Goal: Subscribe to service/newsletter

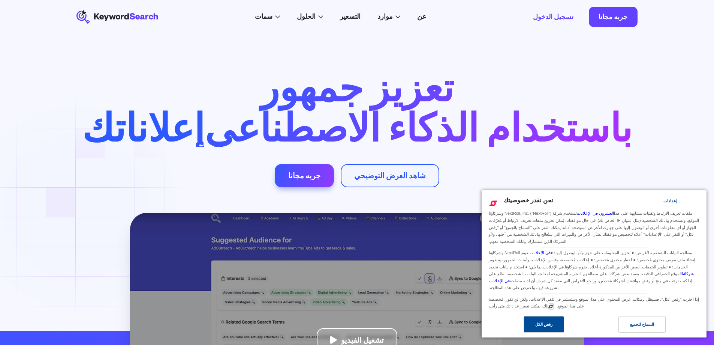
click at [544, 324] on font "رفض الكل" at bounding box center [543, 324] width 17 height 4
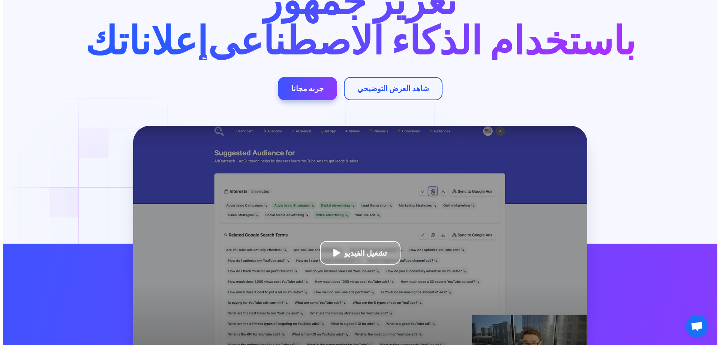
scroll to position [87, 0]
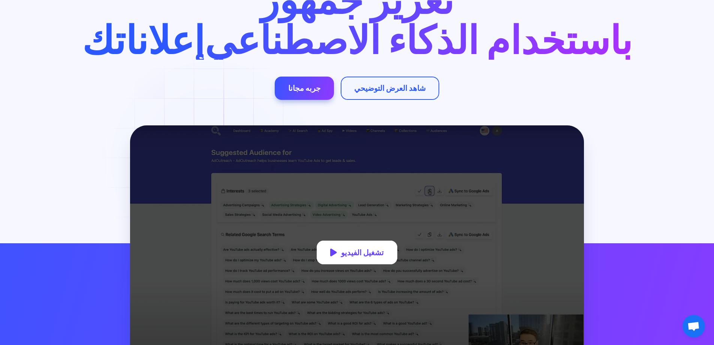
click at [353, 250] on font "تشغيل الفيديو" at bounding box center [362, 251] width 43 height 9
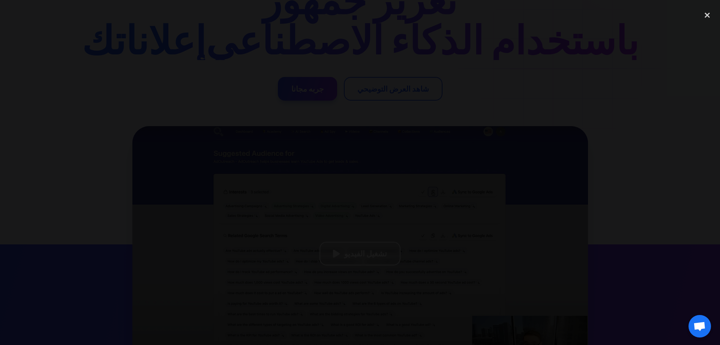
click at [588, 105] on div at bounding box center [360, 172] width 720 height 331
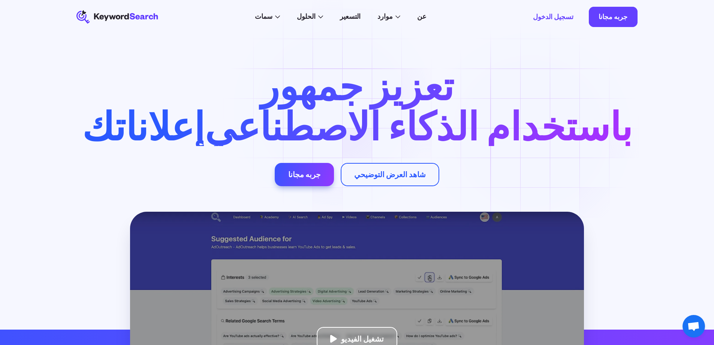
scroll to position [0, 0]
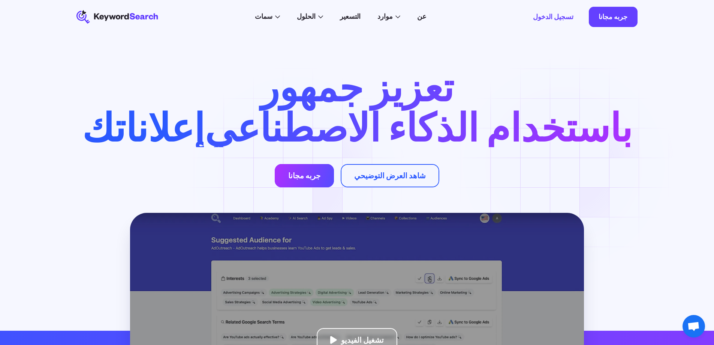
click at [298, 177] on font "جربه مجانا" at bounding box center [304, 175] width 32 height 9
click at [305, 172] on font "جربه مجانا" at bounding box center [304, 175] width 32 height 9
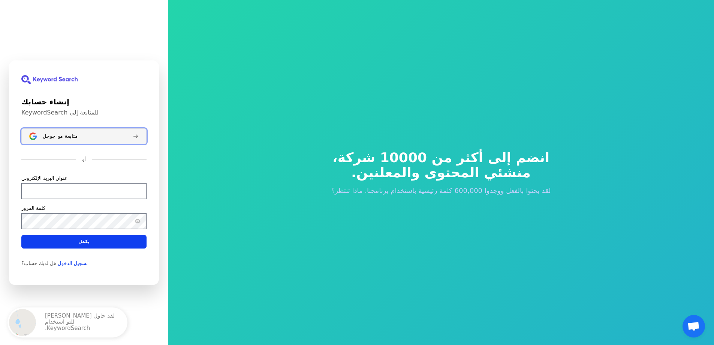
click at [78, 139] on div "متابعة مع جوجل" at bounding box center [85, 136] width 84 height 6
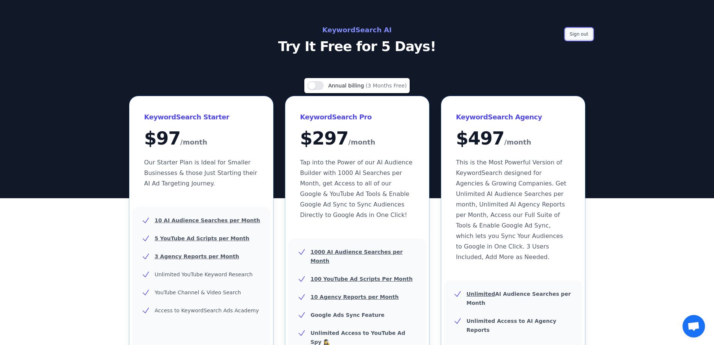
click at [580, 34] on button "Sign out" at bounding box center [579, 33] width 27 height 11
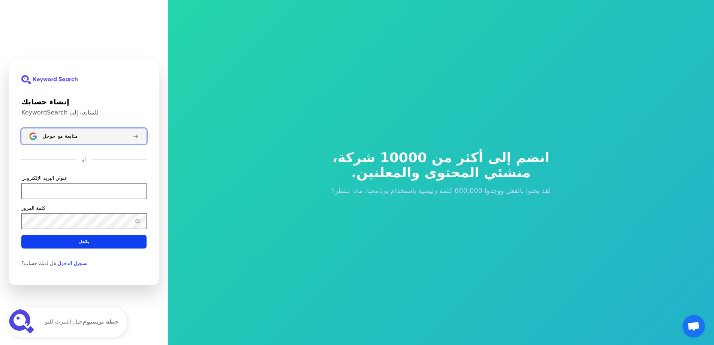
click at [88, 138] on div "متابعة مع جوجل" at bounding box center [85, 136] width 84 height 6
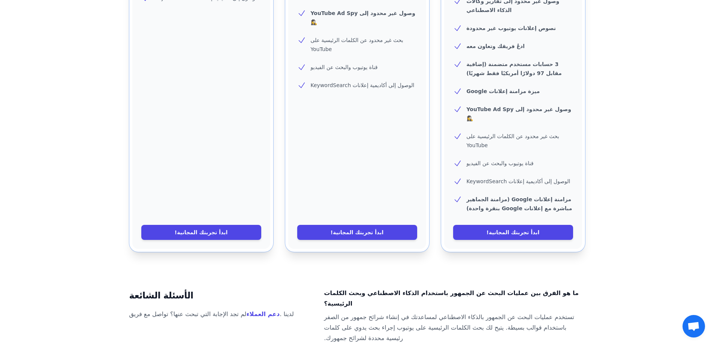
scroll to position [350, 0]
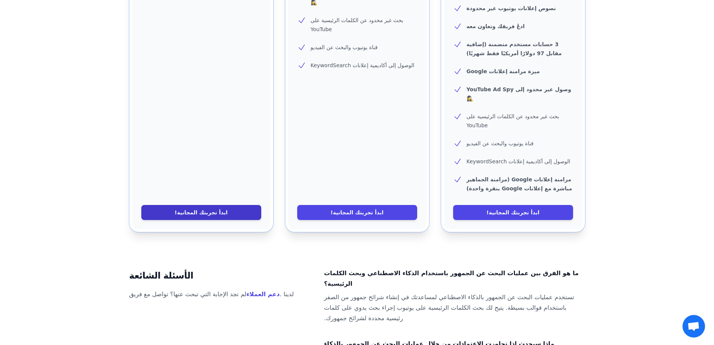
click at [213, 209] on font "ابدأ تجربتك المجانية!" at bounding box center [201, 212] width 53 height 6
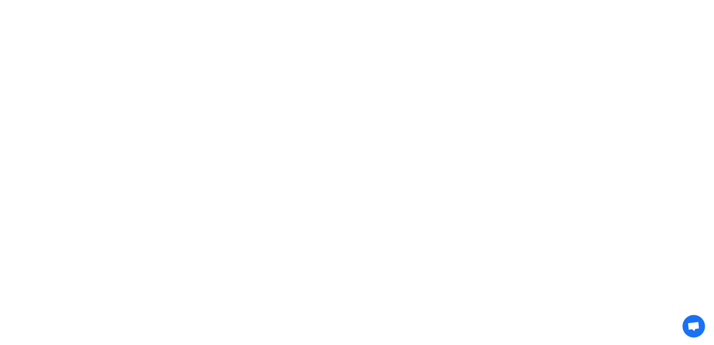
scroll to position [0, 0]
